Goal: Task Accomplishment & Management: Manage account settings

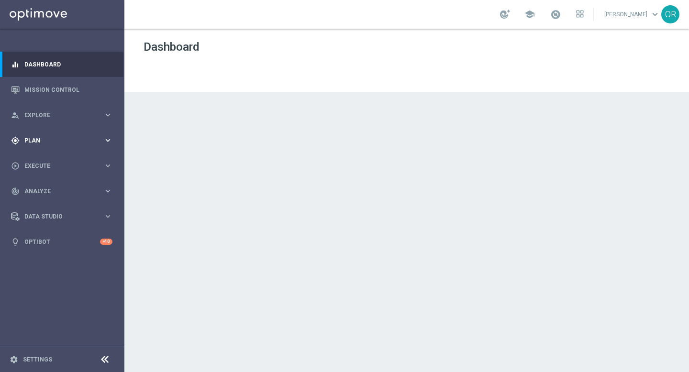
click at [51, 141] on span "Plan" at bounding box center [63, 141] width 79 height 6
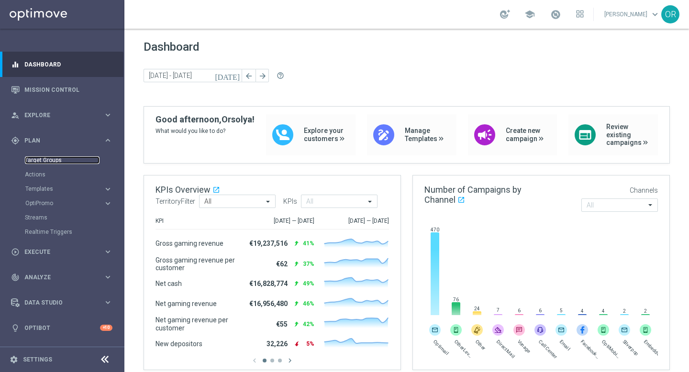
click at [58, 160] on link "Target Groups" at bounding box center [62, 160] width 75 height 8
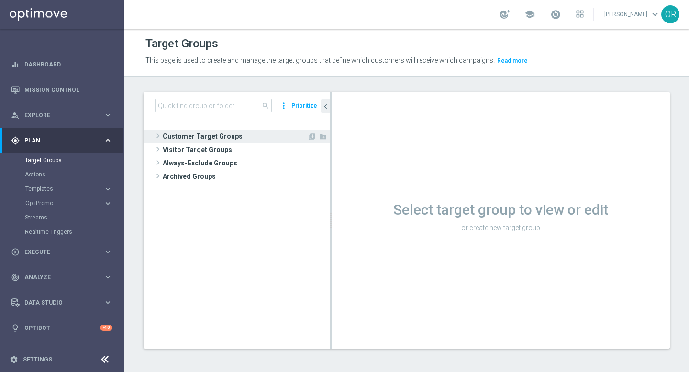
click at [194, 137] on span "Customer Target Groups" at bounding box center [235, 136] width 144 height 13
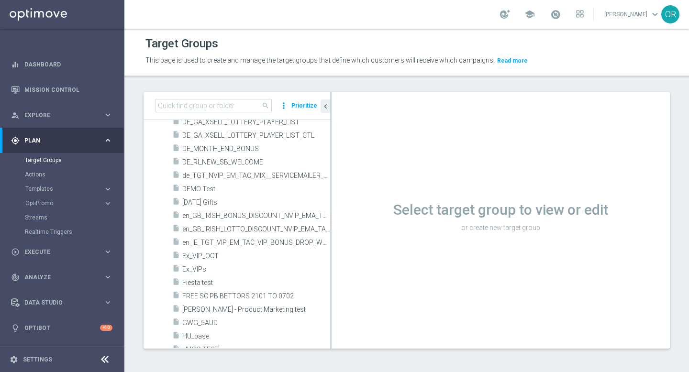
scroll to position [1341, 0]
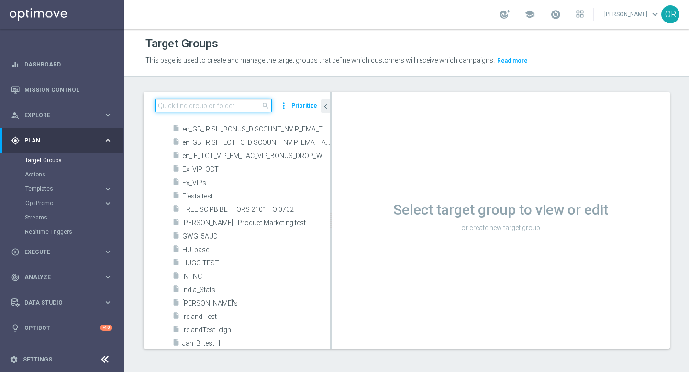
click at [201, 104] on input at bounding box center [213, 105] width 117 height 13
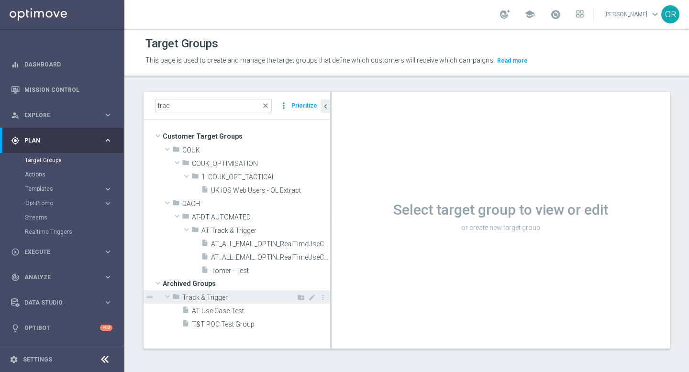
click at [227, 295] on span "Track & Trigger" at bounding box center [234, 298] width 104 height 8
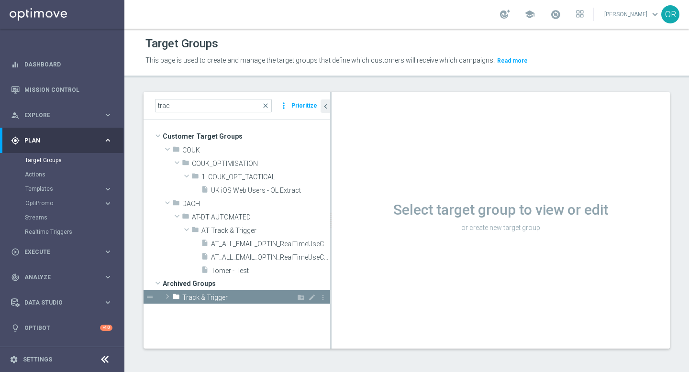
click at [223, 298] on span "Track & Trigger" at bounding box center [234, 298] width 104 height 8
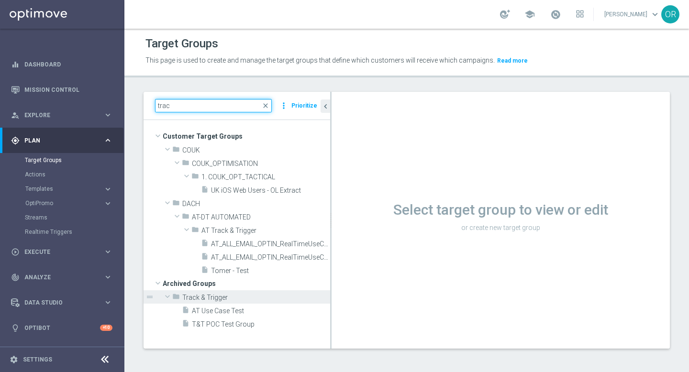
click at [197, 108] on input "trac" at bounding box center [213, 105] width 117 height 13
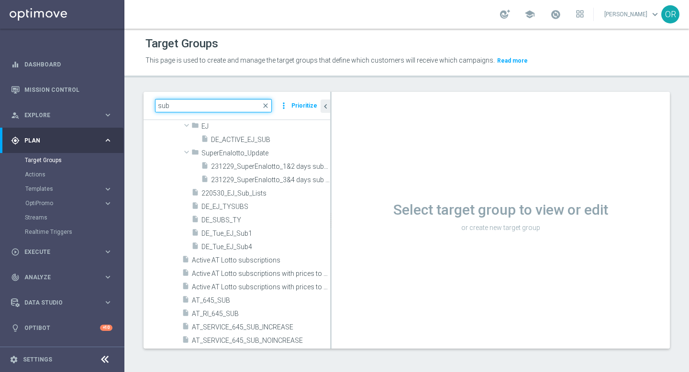
scroll to position [1512, 0]
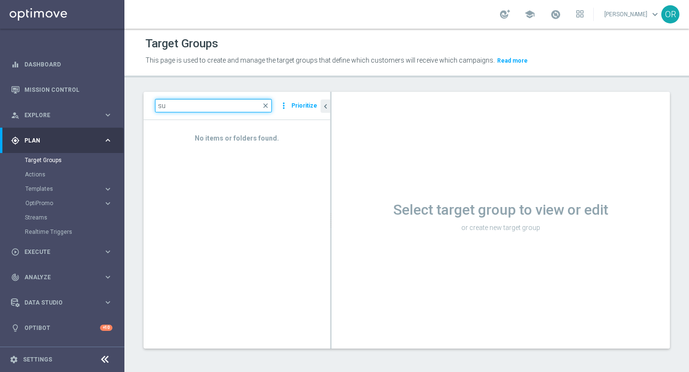
type input "s"
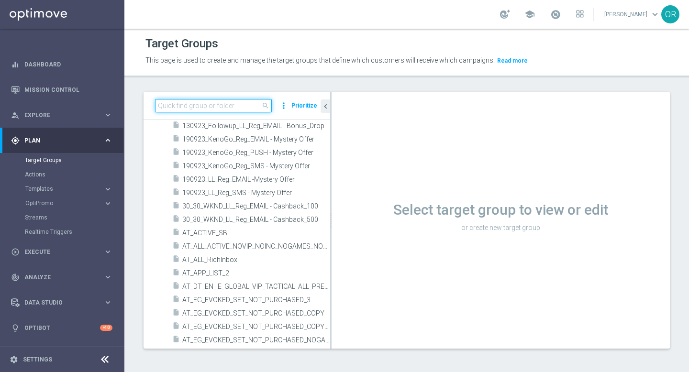
scroll to position [0, 0]
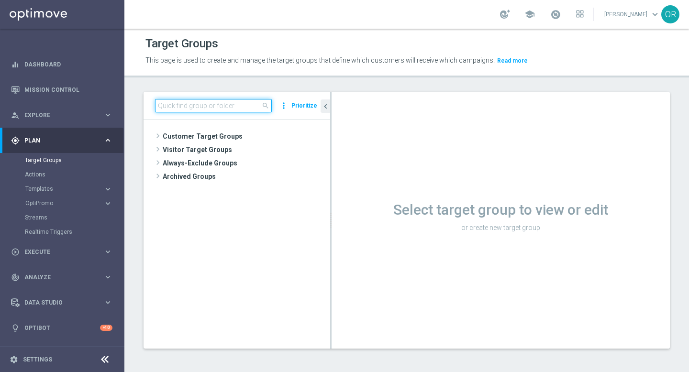
click at [206, 107] on input at bounding box center [213, 105] width 117 height 13
paste input "DE_ALL__SUB_UPSELL_EJ__NVIP_EMA_T&T_LT"
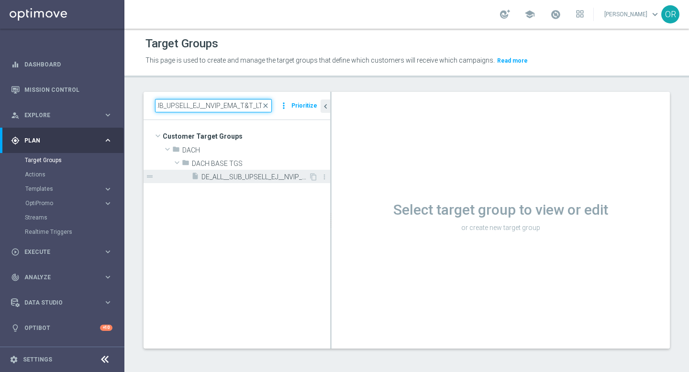
type input "DE_ALL__SUB_UPSELL_EJ__NVIP_EMA_T&T_LT"
click at [226, 174] on span "DE_ALL__SUB_UPSELL_EJ__NVIP_EMA_T&T_LT" at bounding box center [254, 177] width 107 height 8
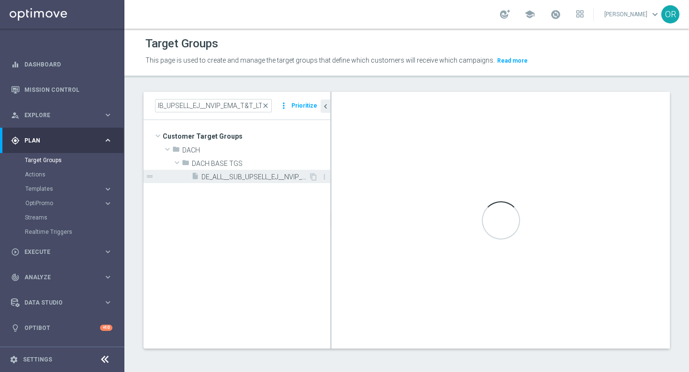
scroll to position [0, 0]
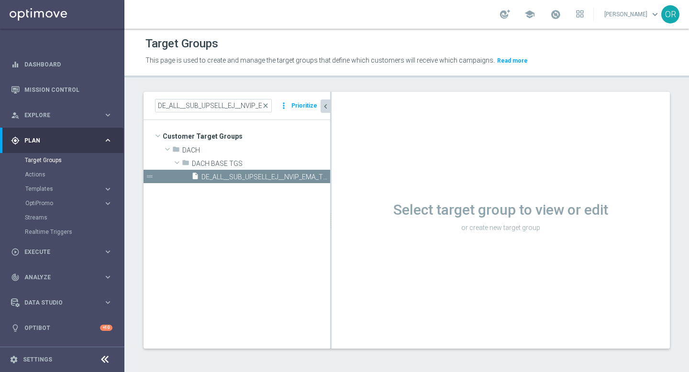
click at [327, 105] on icon "chevron_left" at bounding box center [325, 106] width 9 height 9
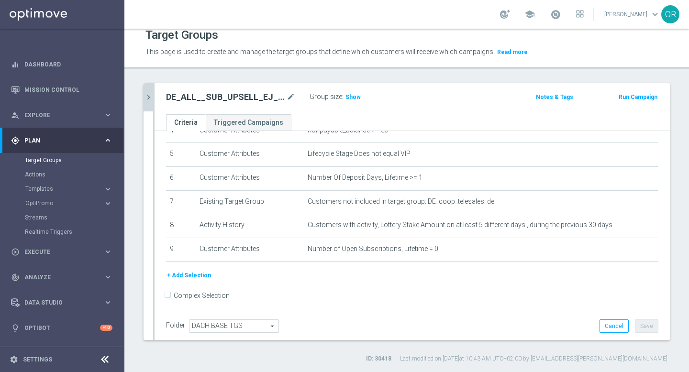
scroll to position [118, 0]
